Goal: Information Seeking & Learning: Learn about a topic

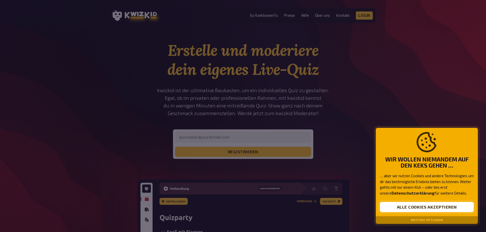
click at [405, 205] on button "Alle Cookies akzeptieren" at bounding box center [427, 207] width 94 height 10
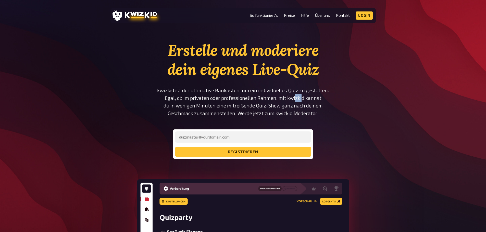
drag, startPoint x: 295, startPoint y: 100, endPoint x: 301, endPoint y: 99, distance: 5.9
click at [301, 99] on p "kwizkid ist der ultimative Baukasten, um ein individuelles Quiz zu gestalten. E…" at bounding box center [243, 102] width 172 height 31
click at [257, 106] on p "kwizkid ist der ultimative Baukasten, um ein individuelles Quiz zu gestalten. E…" at bounding box center [243, 102] width 172 height 31
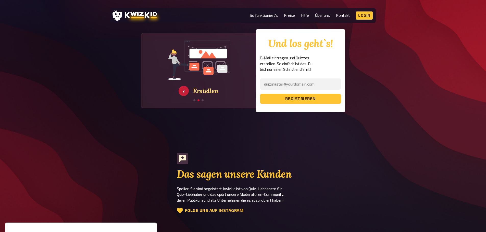
scroll to position [970, 0]
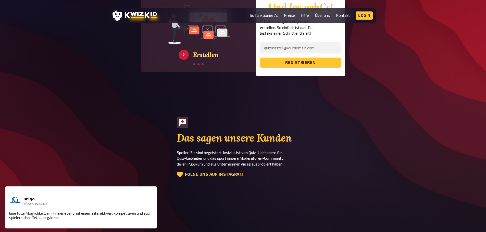
click at [137, 134] on section "Das sagen unsere Kunden Spoiler: Sie sind begeistert. kwizkid ist von Quiz-Lieb…" at bounding box center [242, 147] width 265 height 61
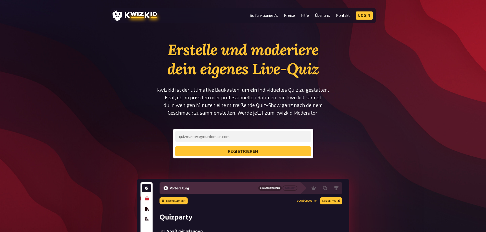
scroll to position [0, 0]
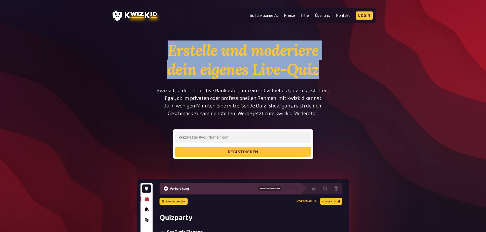
drag, startPoint x: 167, startPoint y: 55, endPoint x: 330, endPoint y: 75, distance: 164.5
click at [330, 75] on section "Erstelle und moderiere dein eigenes Live-Quiz kwizkid ist der ultimative Baukas…" at bounding box center [242, 197] width 265 height 313
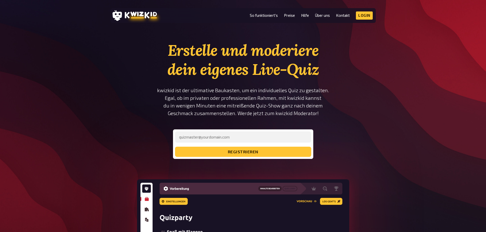
click at [322, 83] on div "Erstelle und moderiere dein eigenes Live-Quiz kwizkid ist der ultimative Baukas…" at bounding box center [243, 100] width 172 height 118
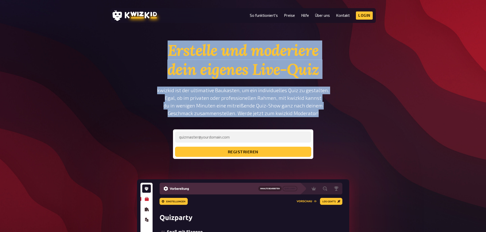
drag, startPoint x: 319, startPoint y: 113, endPoint x: 169, endPoint y: 53, distance: 162.1
click at [169, 53] on div "Erstelle und moderiere dein eigenes Live-Quiz kwizkid ist der ultimative Baukas…" at bounding box center [243, 100] width 172 height 118
click at [181, 53] on h1 "Erstelle und moderiere dein eigenes Live-Quiz" at bounding box center [243, 60] width 172 height 38
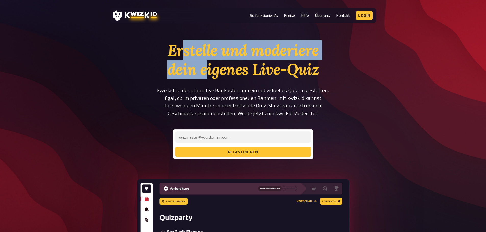
drag, startPoint x: 181, startPoint y: 51, endPoint x: 207, endPoint y: 60, distance: 27.4
click at [207, 60] on h1 "Erstelle und moderiere dein eigenes Live-Quiz" at bounding box center [243, 60] width 172 height 38
click at [200, 74] on h1 "Erstelle und moderiere dein eigenes Live-Quiz" at bounding box center [243, 60] width 172 height 38
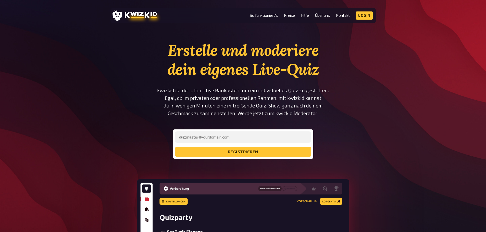
click at [233, 94] on p "kwizkid ist der ultimative Baukasten, um ein individuelles Quiz zu gestalten. E…" at bounding box center [243, 102] width 172 height 31
click at [227, 94] on p "kwizkid ist der ultimative Baukasten, um ein individuelles Quiz zu gestalten. E…" at bounding box center [243, 102] width 172 height 31
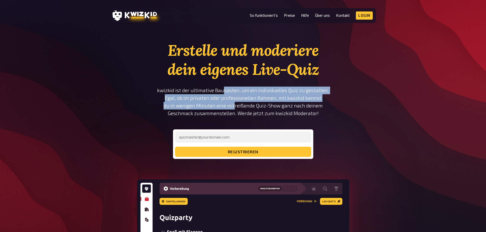
drag, startPoint x: 225, startPoint y: 91, endPoint x: 234, endPoint y: 109, distance: 19.7
click at [234, 109] on p "kwizkid ist der ultimative Baukasten, um ein individuelles Quiz zu gestalten. E…" at bounding box center [243, 102] width 172 height 31
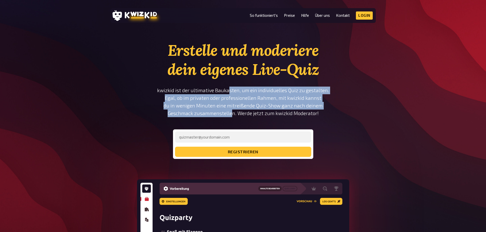
drag, startPoint x: 233, startPoint y: 114, endPoint x: 231, endPoint y: 90, distance: 23.6
click at [231, 90] on p "kwizkid ist der ultimative Baukasten, um ein individuelles Quiz zu gestalten. E…" at bounding box center [243, 102] width 172 height 31
drag, startPoint x: 217, startPoint y: 90, endPoint x: 222, endPoint y: 115, distance: 25.3
click at [222, 115] on p "kwizkid ist der ultimative Baukasten, um ein individuelles Quiz zu gestalten. E…" at bounding box center [243, 102] width 172 height 31
